Goal: Transaction & Acquisition: Book appointment/travel/reservation

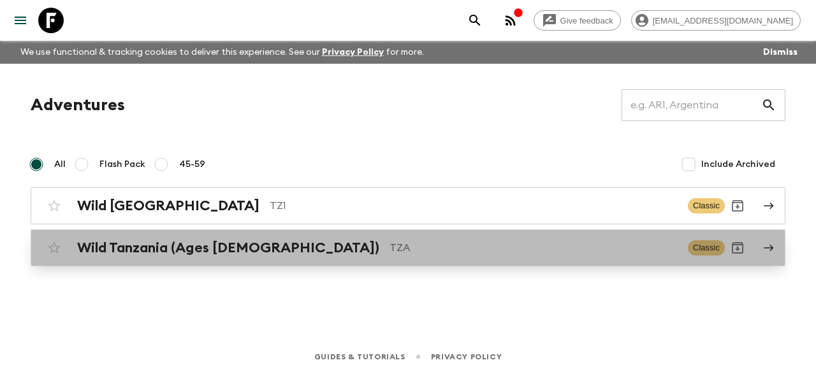
click at [389, 242] on p "TZA" at bounding box center [533, 247] width 288 height 15
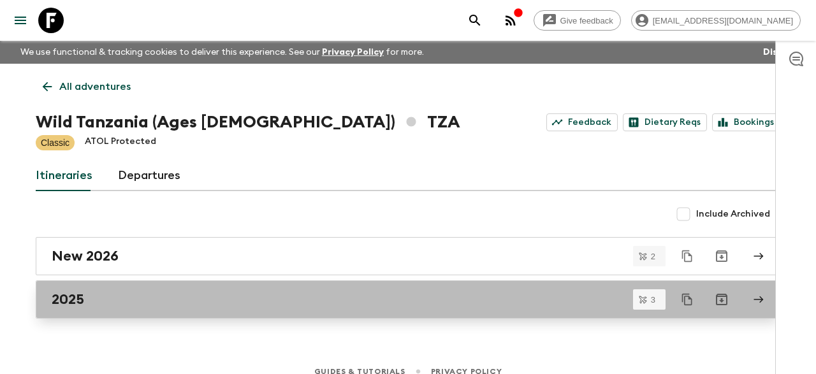
click at [167, 299] on div "2025" at bounding box center [396, 299] width 688 height 17
click at [125, 295] on div "2025" at bounding box center [396, 299] width 688 height 17
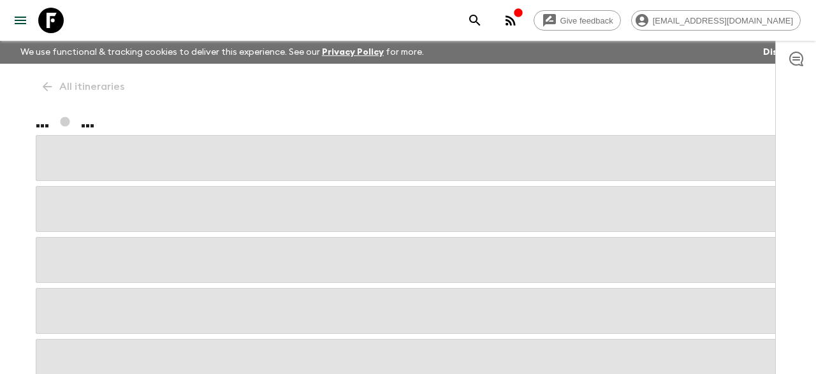
click at [125, 295] on span at bounding box center [408, 311] width 744 height 46
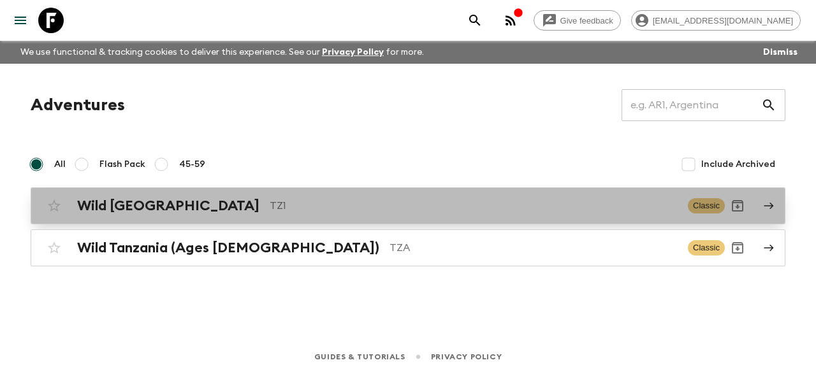
click at [161, 210] on h2 "Wild [GEOGRAPHIC_DATA]" at bounding box center [168, 206] width 182 height 17
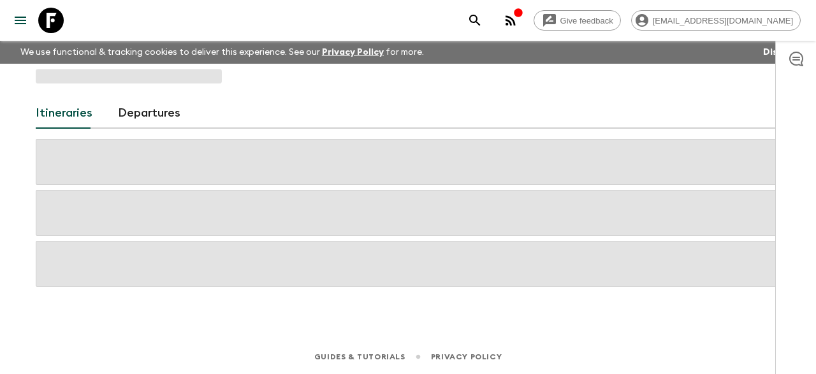
click at [161, 210] on span at bounding box center [408, 213] width 744 height 46
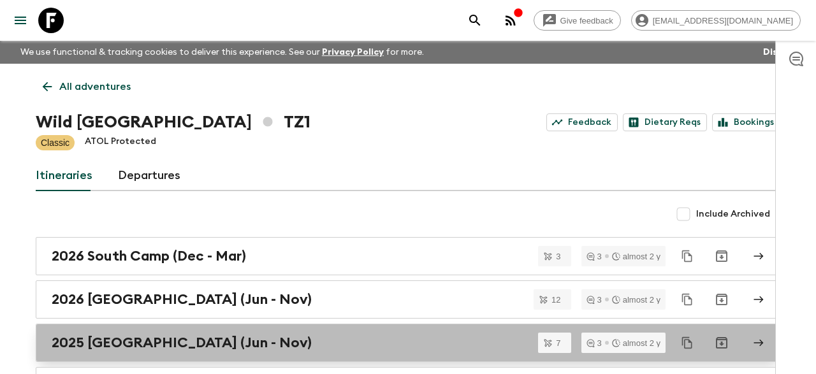
click at [143, 345] on h2 "2025 [GEOGRAPHIC_DATA] (Jun - Nov)" at bounding box center [182, 342] width 260 height 17
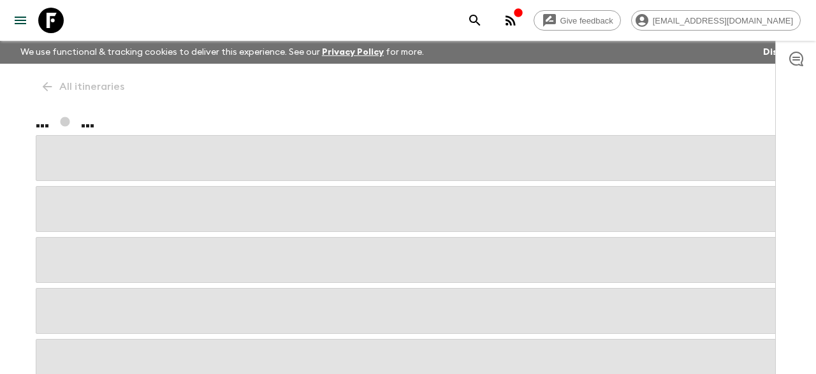
click at [143, 345] on span at bounding box center [408, 362] width 744 height 46
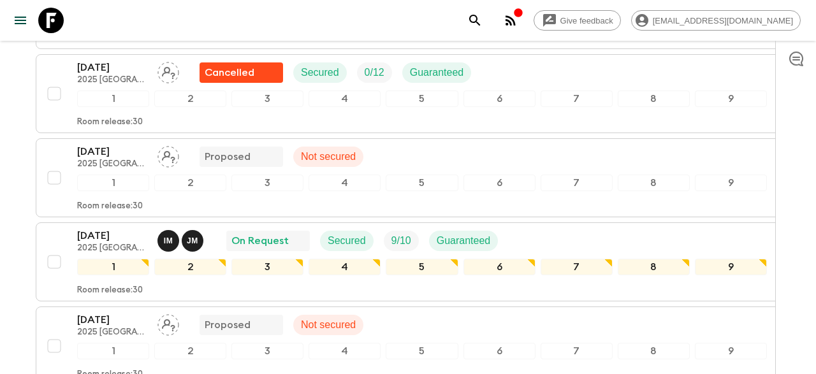
scroll to position [331, 0]
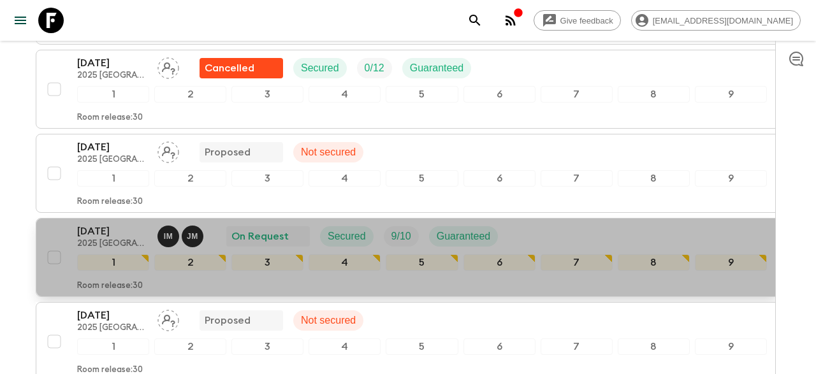
click at [533, 224] on div "[DATE] 2025 [GEOGRAPHIC_DATA] (Jun - Nov) I M J M On Request Secured 9 / 10 Gua…" at bounding box center [421, 236] width 689 height 25
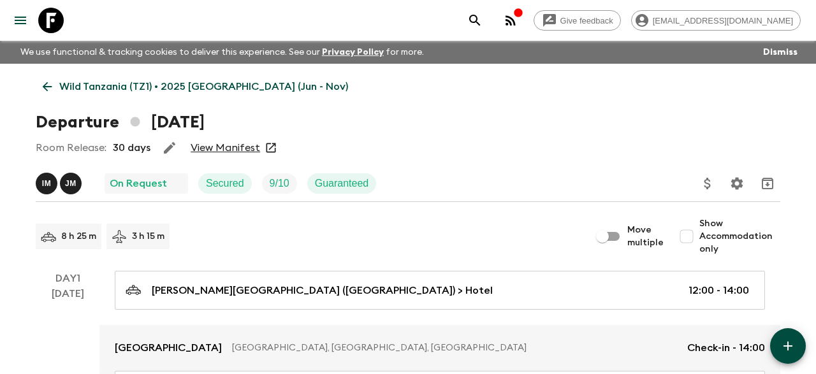
click at [233, 148] on link "View Manifest" at bounding box center [225, 147] width 69 height 13
